Goal: Find specific page/section: Find specific page/section

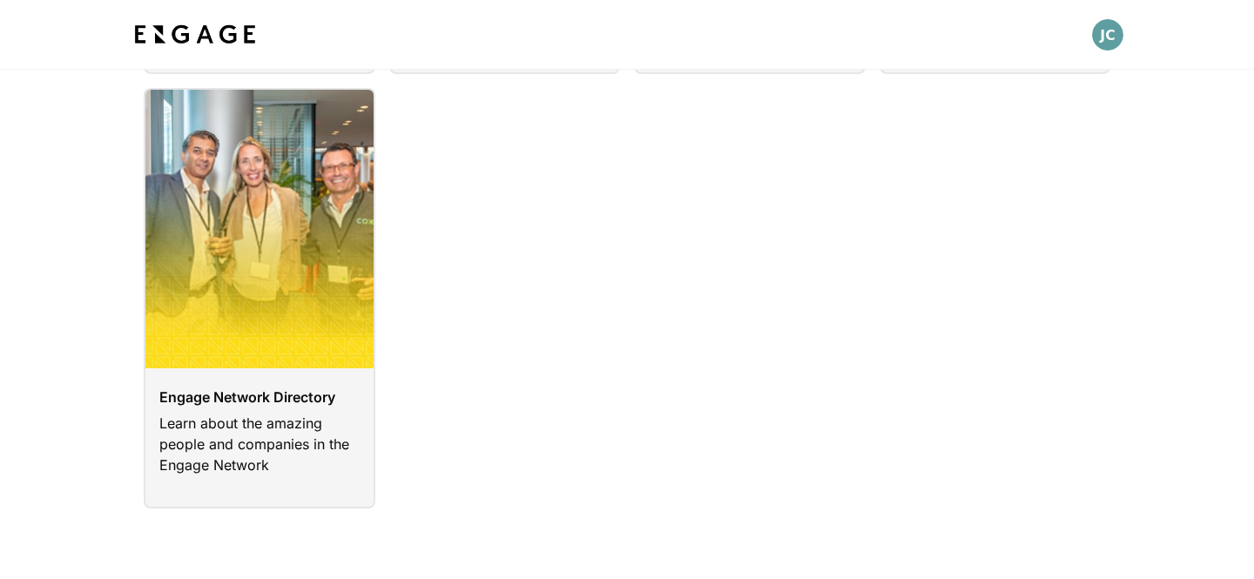
scroll to position [497, 0]
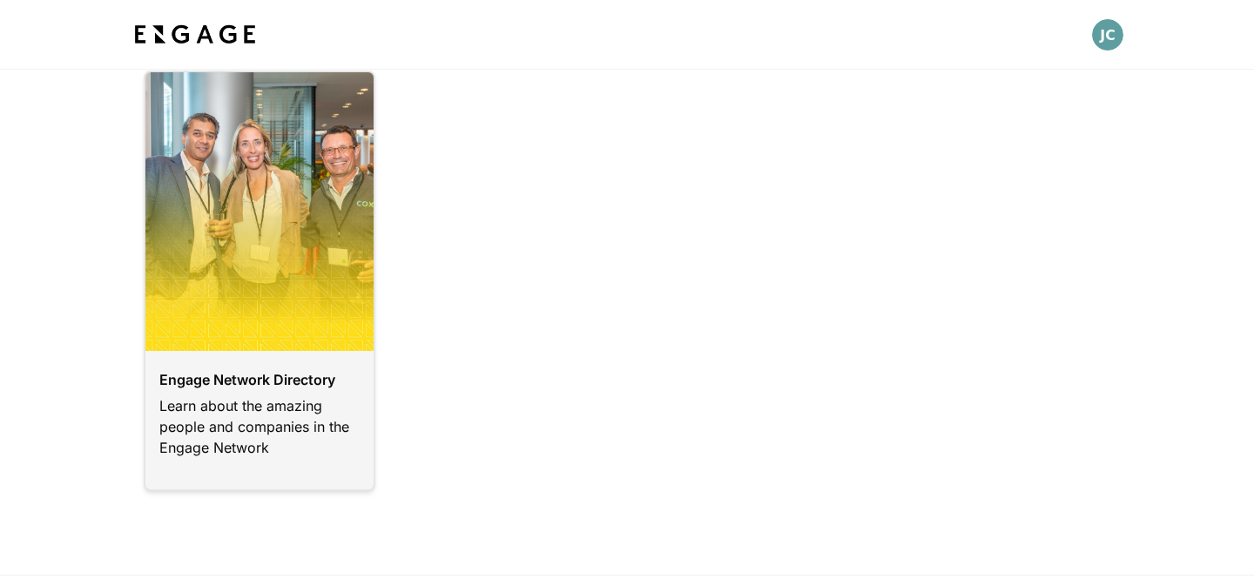
click at [307, 401] on link at bounding box center [260, 281] width 232 height 421
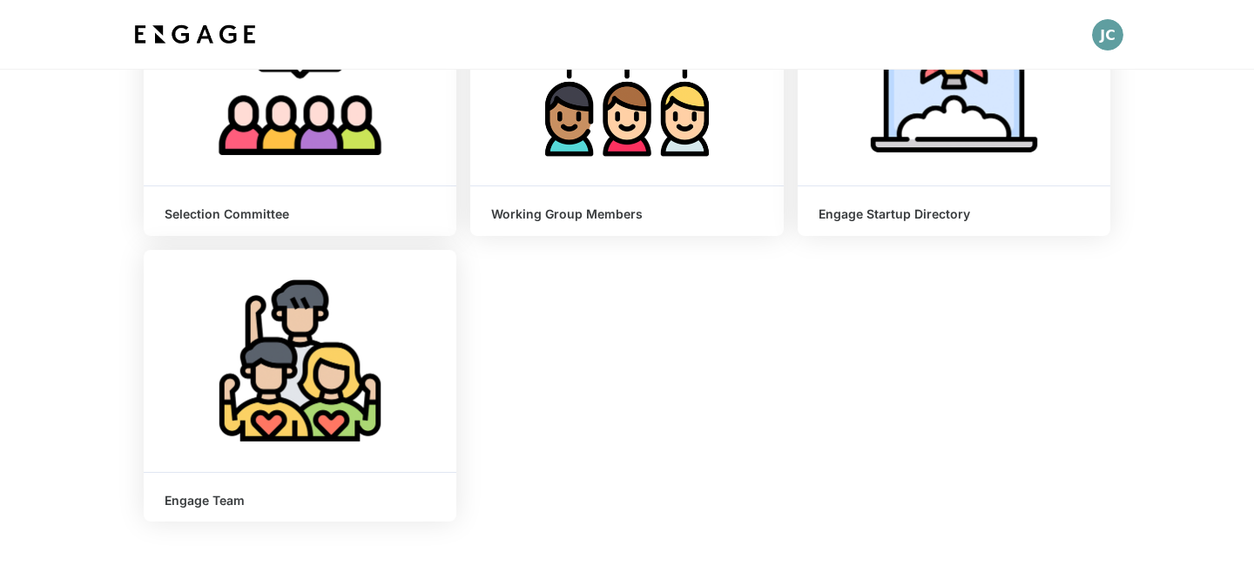
scroll to position [559, 0]
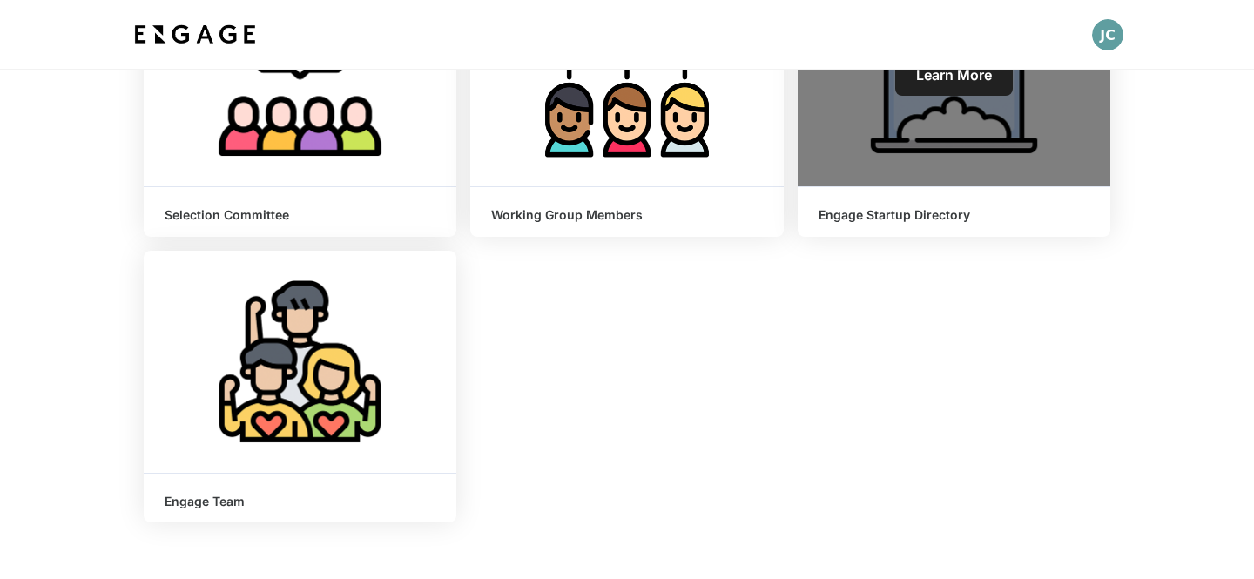
click at [940, 76] on span "Learn More" at bounding box center [954, 74] width 76 height 17
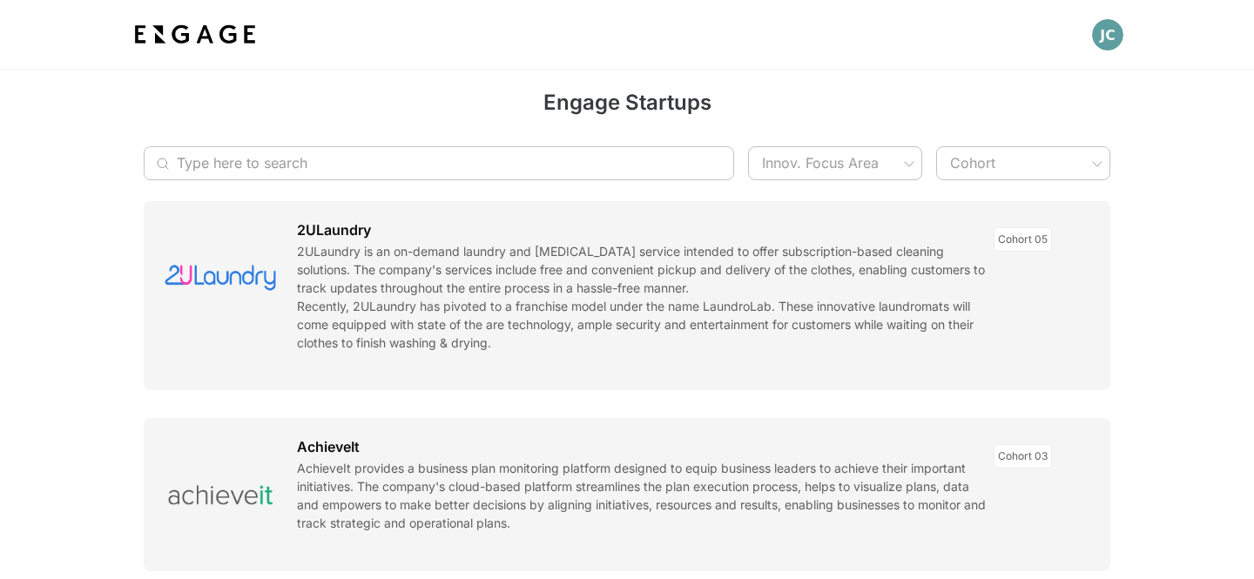
click at [552, 167] on input "Type here to search" at bounding box center [430, 163] width 506 height 34
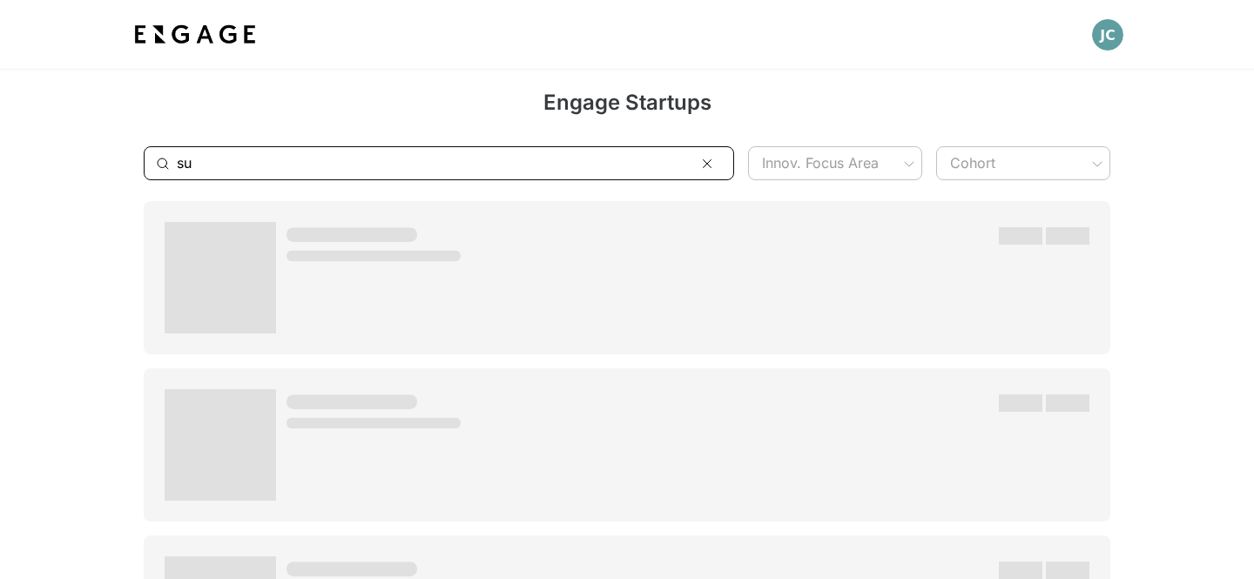
type input "s"
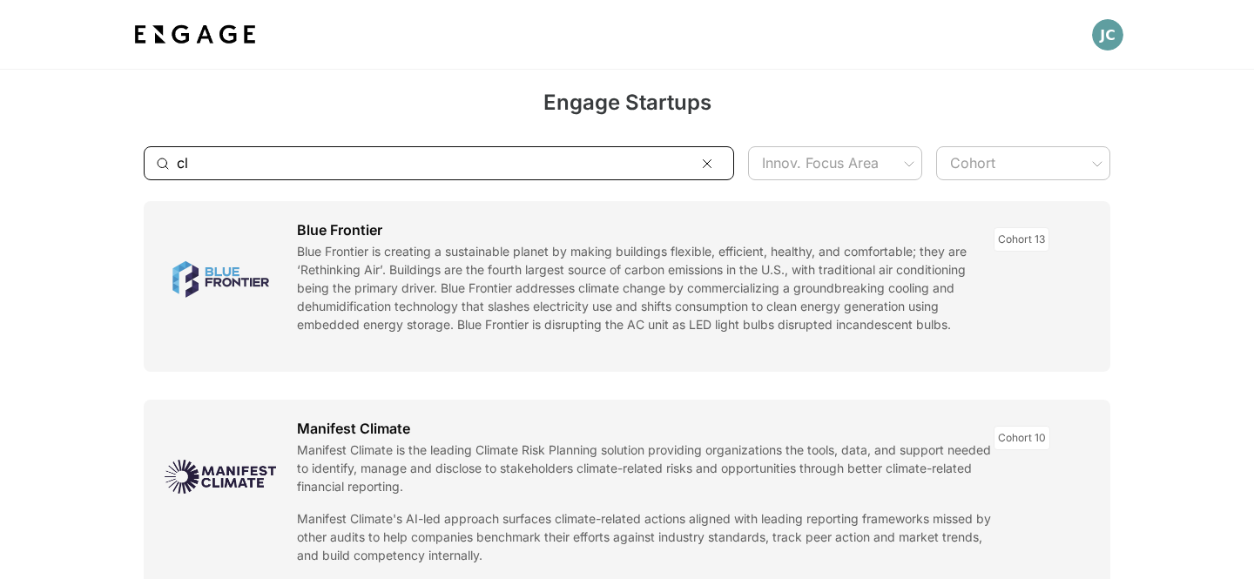
type input "c"
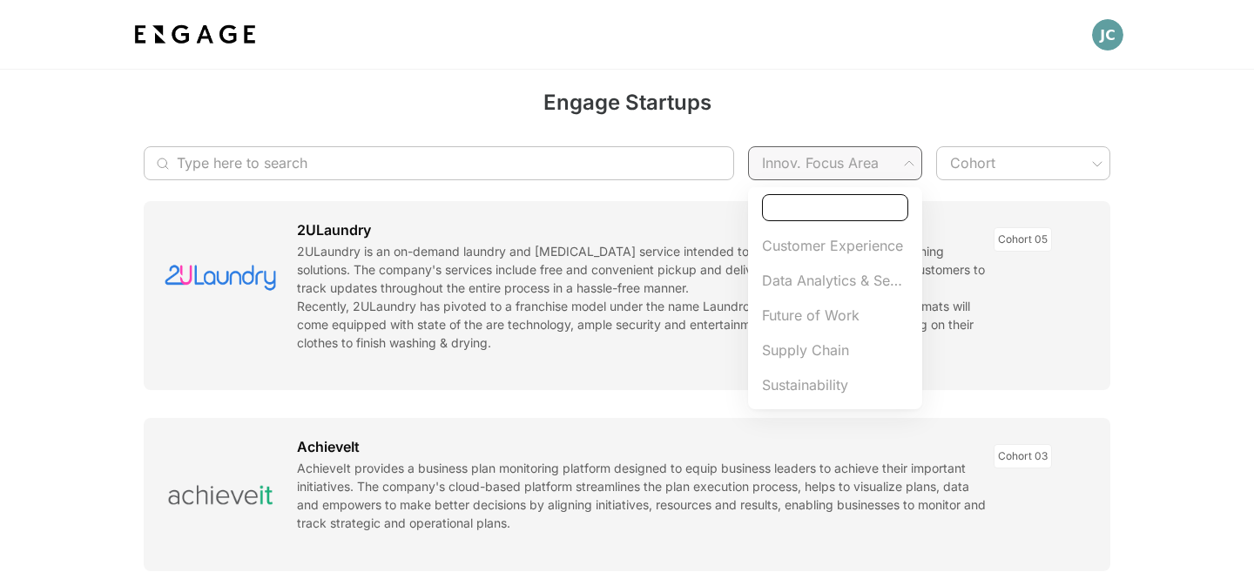
click at [816, 385] on span "Sustainability" at bounding box center [835, 385] width 146 height 21
type input "Sustainability"
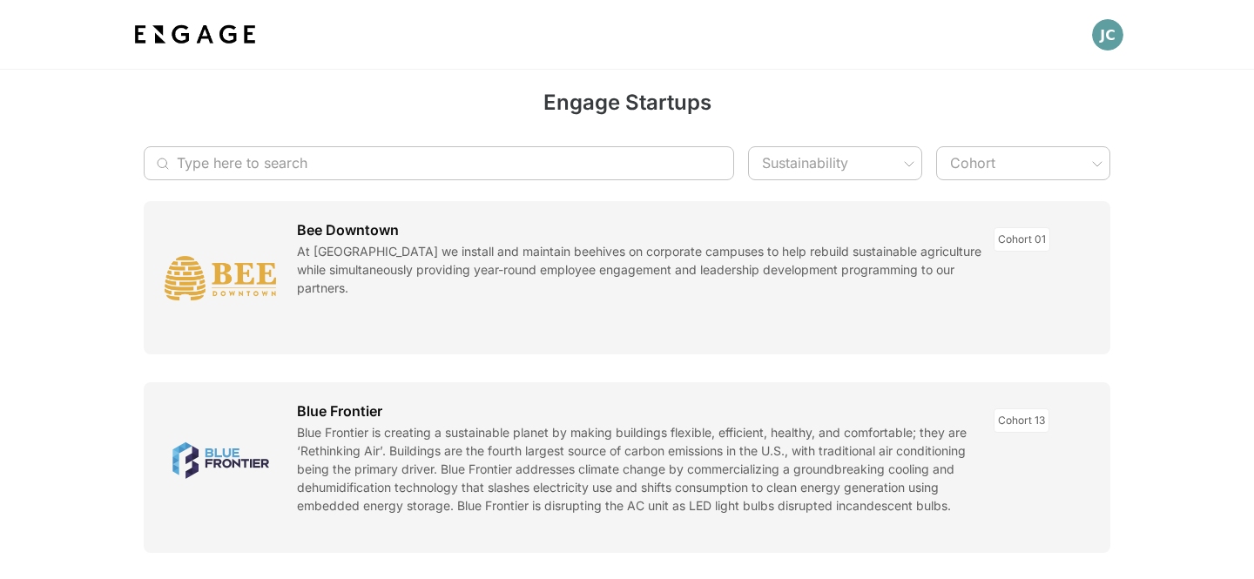
click at [935, 110] on h2 "Engage Startups" at bounding box center [627, 106] width 967 height 38
